Goal: Check status: Check status

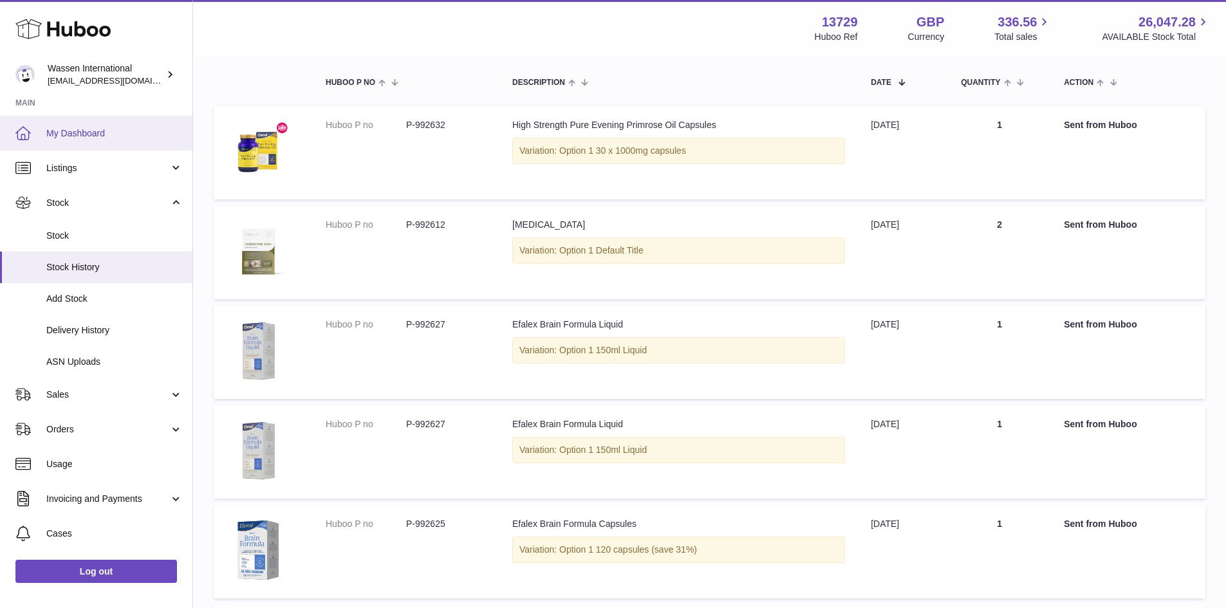
click at [90, 135] on span "My Dashboard" at bounding box center [114, 133] width 136 height 12
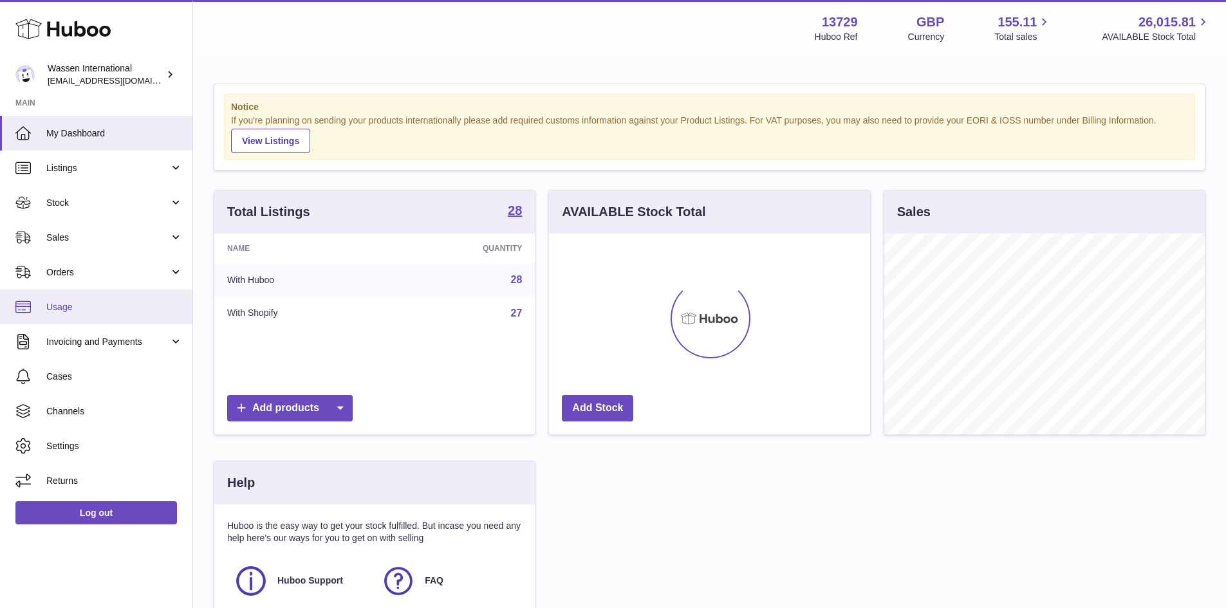
scroll to position [201, 321]
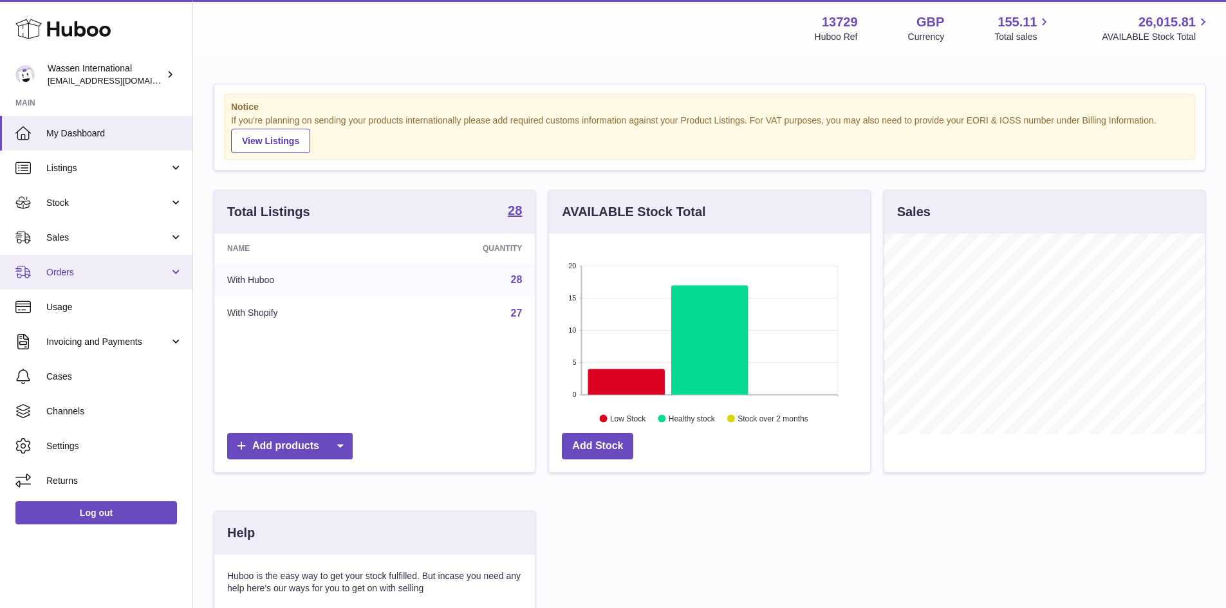
click at [106, 266] on span "Orders" at bounding box center [107, 272] width 123 height 12
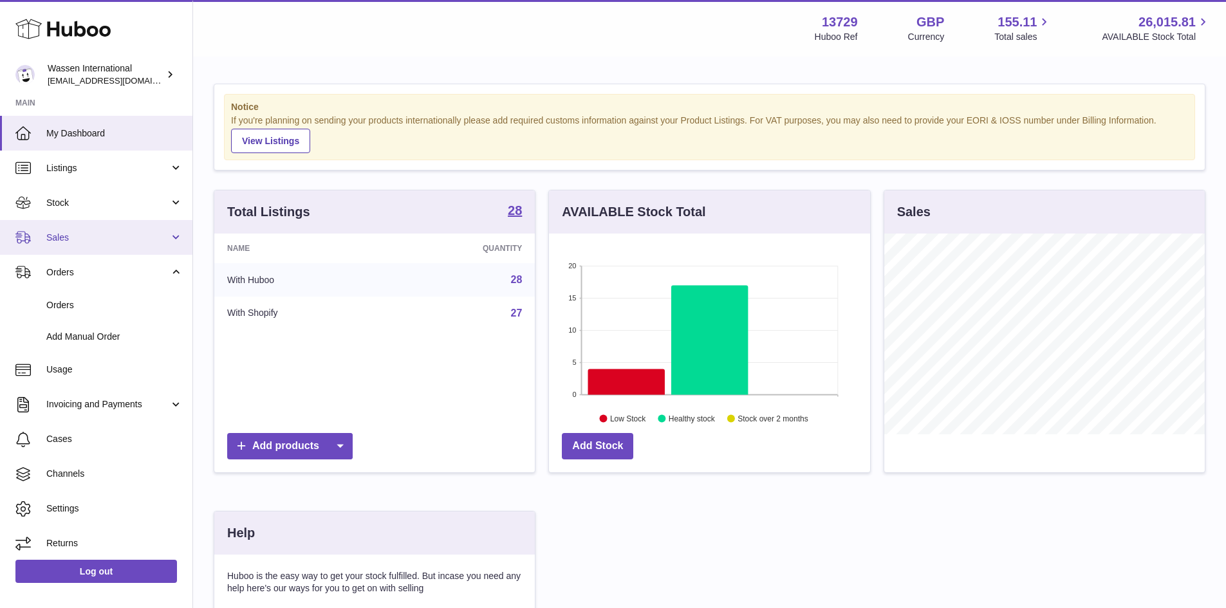
click at [100, 249] on link "Sales" at bounding box center [96, 237] width 192 height 35
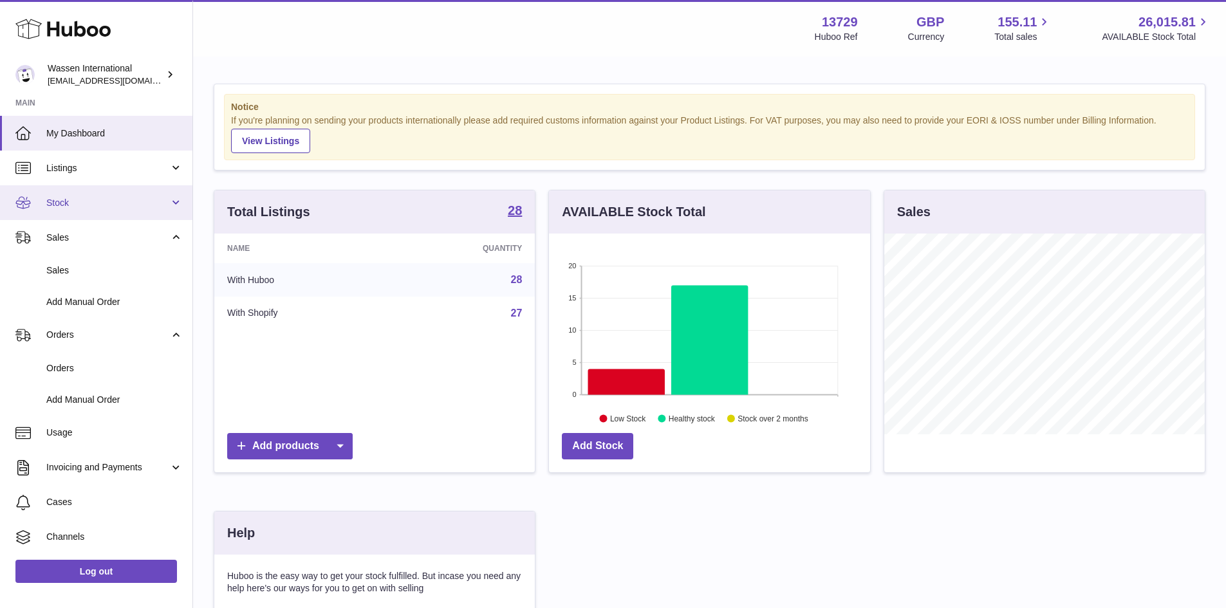
click at [104, 215] on link "Stock" at bounding box center [96, 202] width 192 height 35
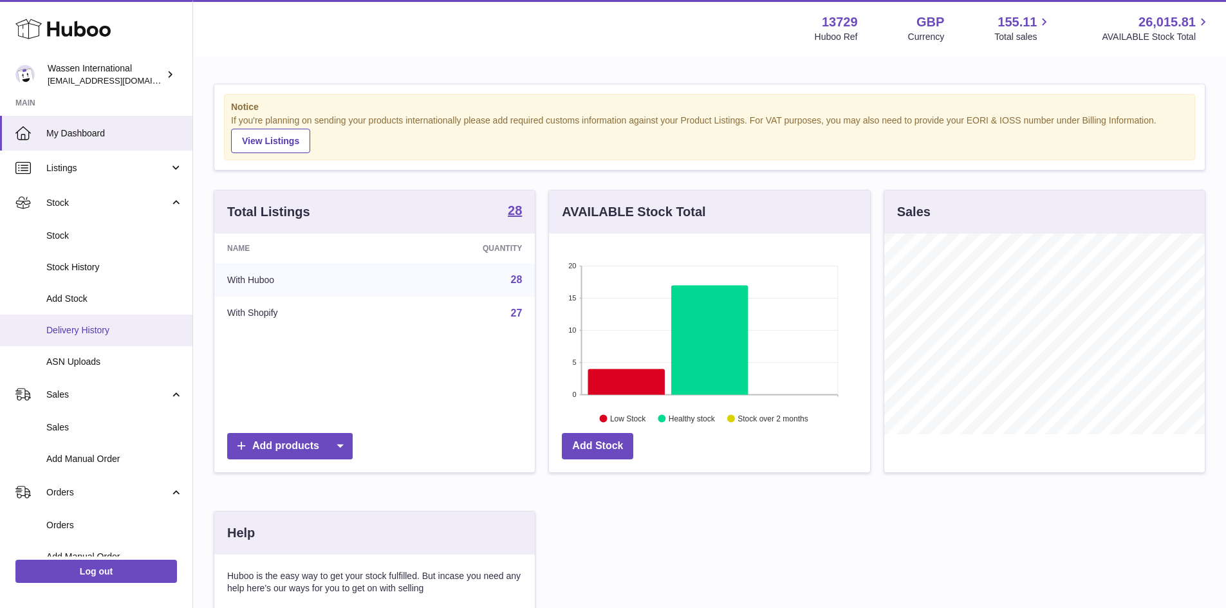
click at [95, 324] on span "Delivery History" at bounding box center [114, 330] width 136 height 12
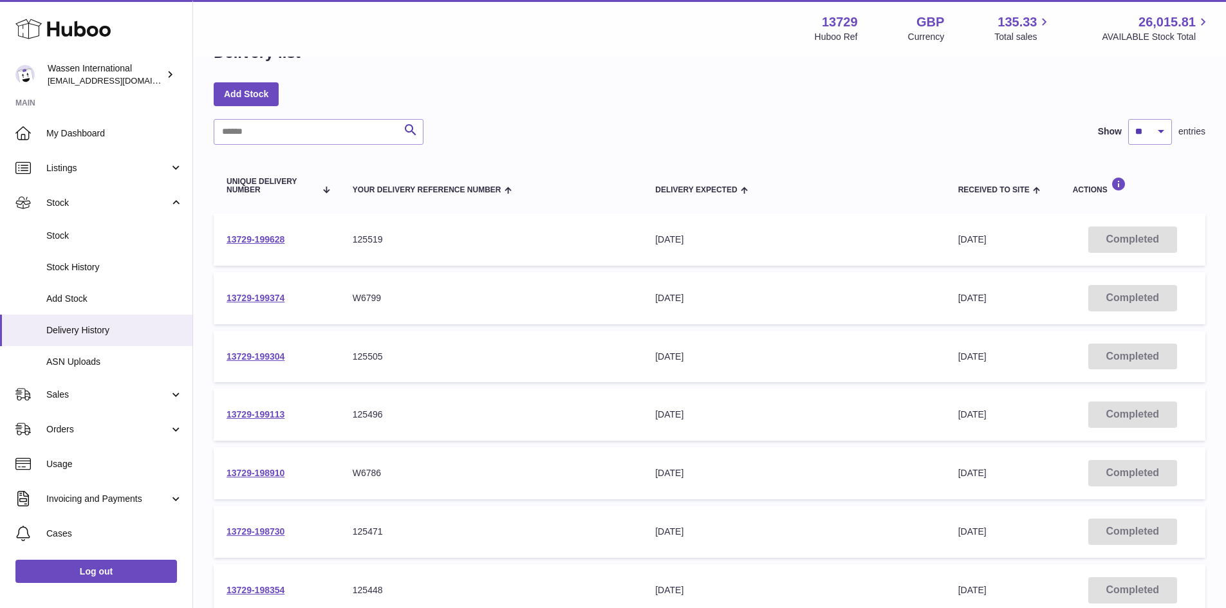
scroll to position [64, 0]
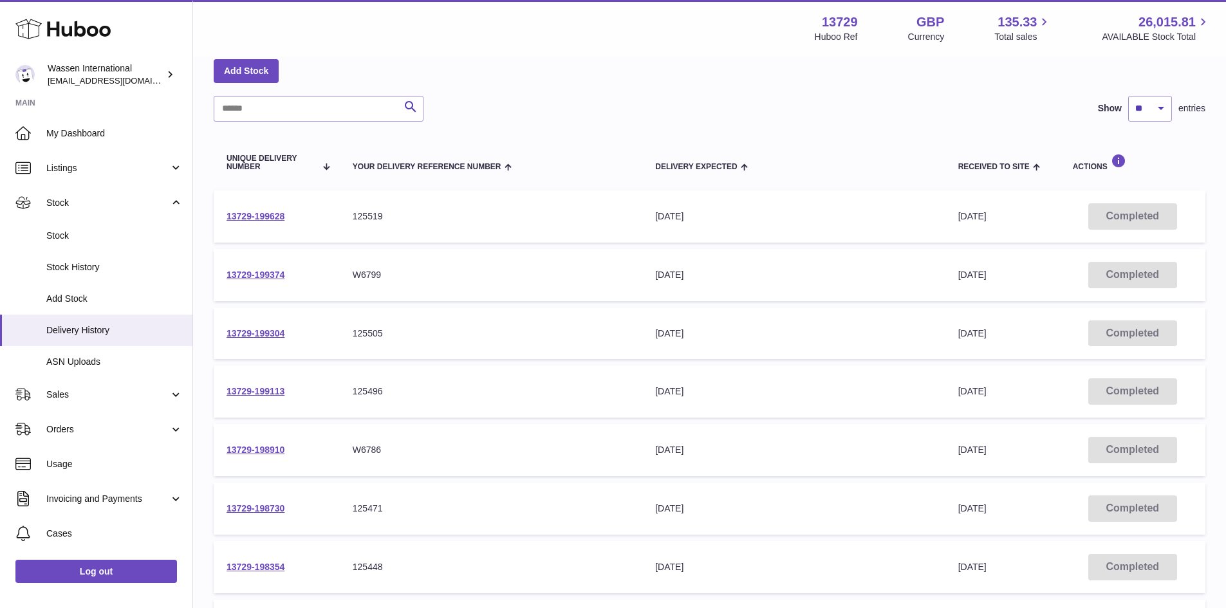
click at [691, 92] on div "Delivery list Add Stock Search Show ** ** ** *** entries Unique Delivery Number…" at bounding box center [709, 414] width 1033 height 840
